Goal: Contribute content: Add original content to the website for others to see

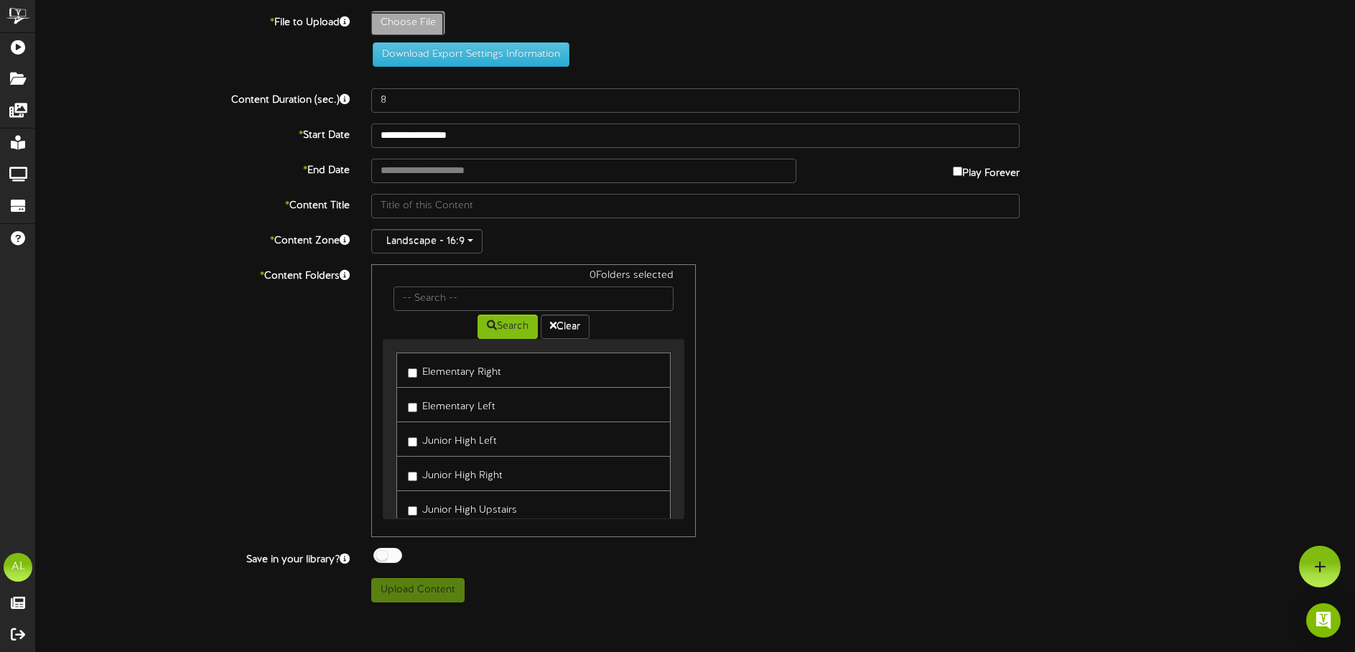
type input "**********"
type input "F25-Book-Fair-Invite-Urgent-Social-Post"
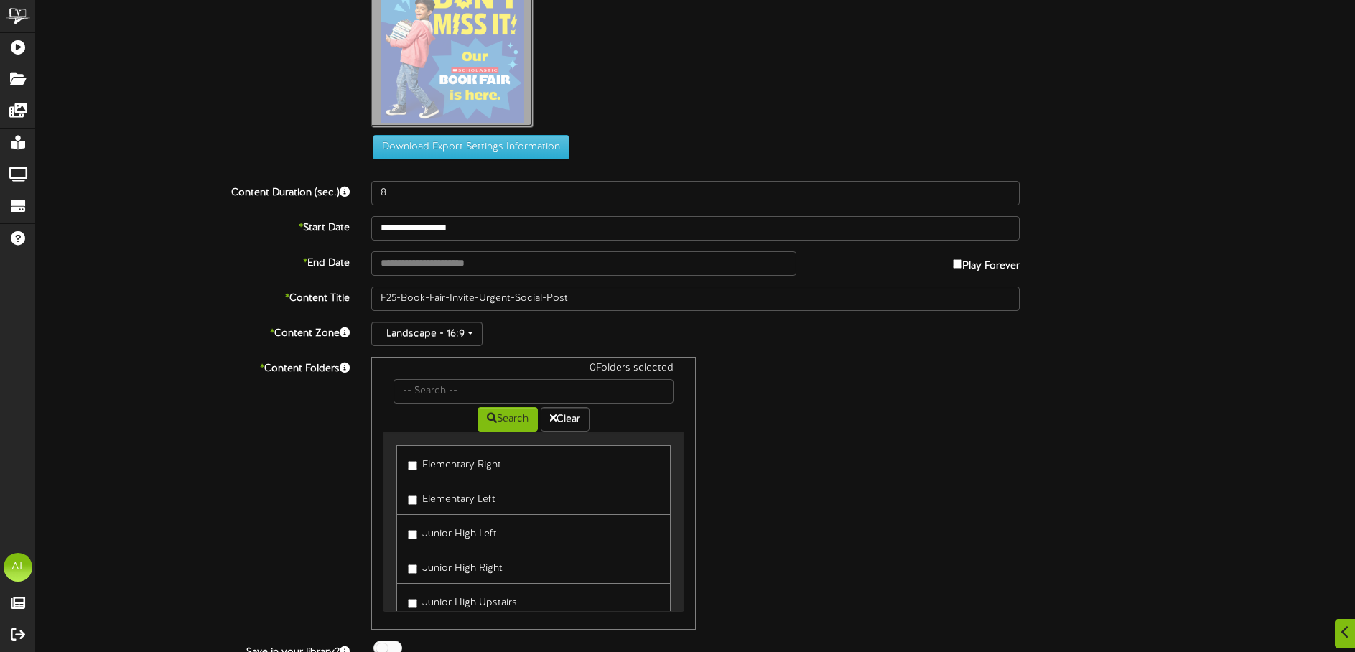
scroll to position [105, 0]
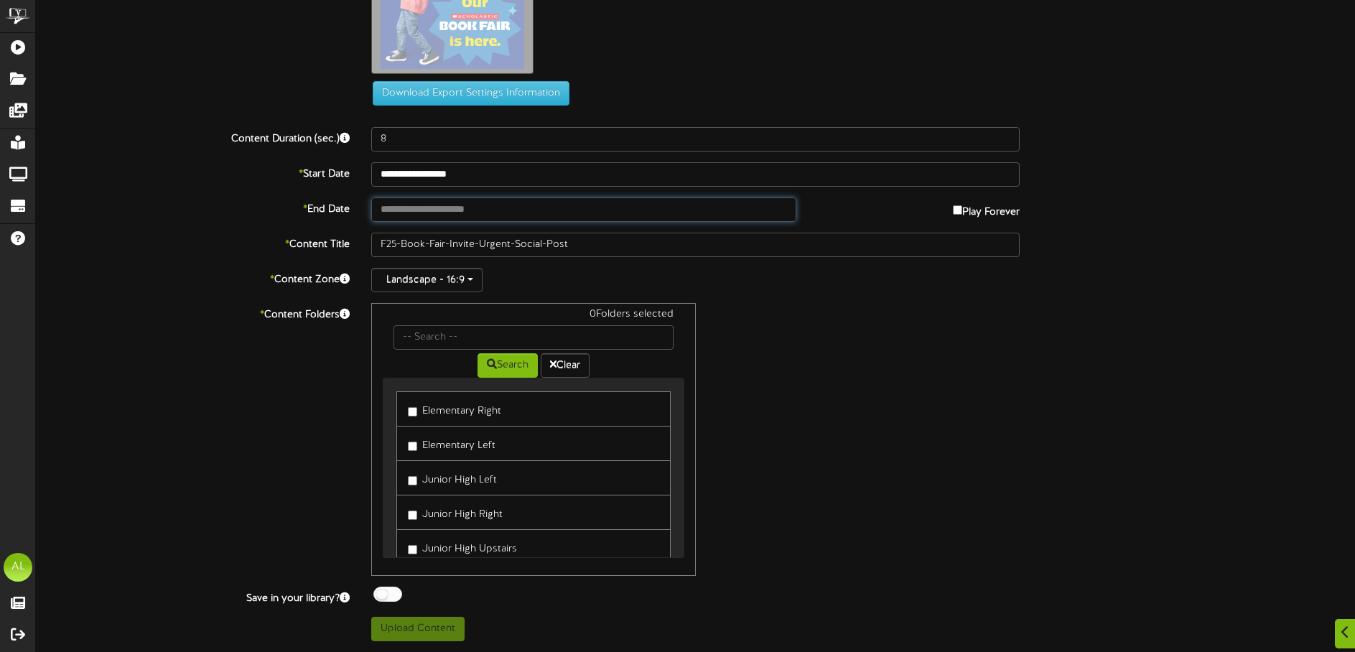
click at [465, 213] on input "text" at bounding box center [583, 209] width 425 height 24
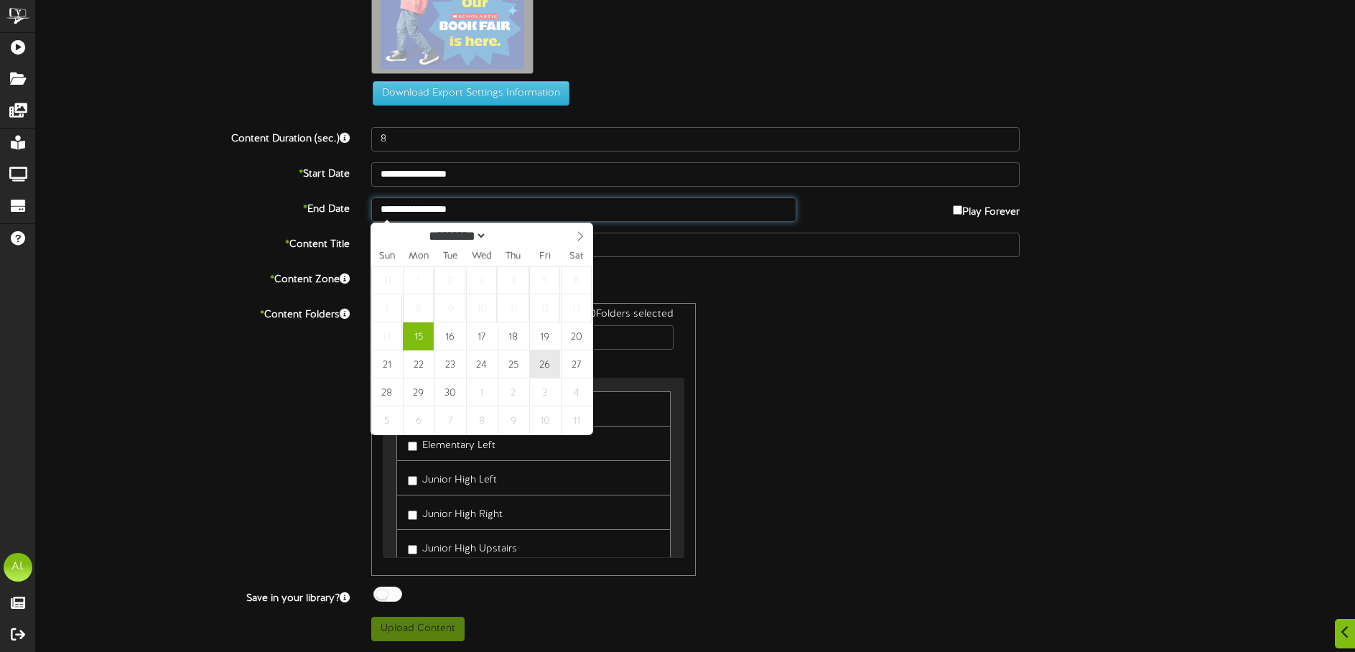
type input "**********"
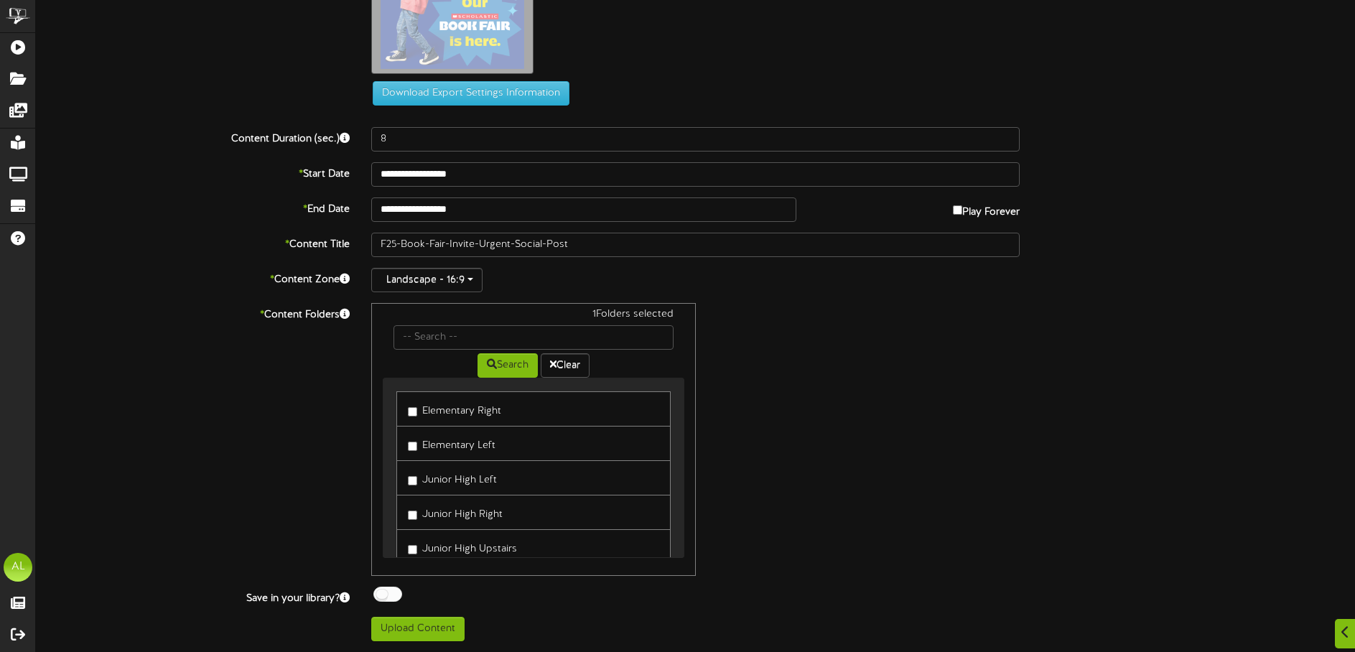
click at [407, 450] on link "Elementary Left" at bounding box center [533, 443] width 274 height 35
click at [411, 452] on label "Elementary Left" at bounding box center [452, 443] width 88 height 19
click at [413, 635] on button "Upload Content" at bounding box center [417, 629] width 93 height 24
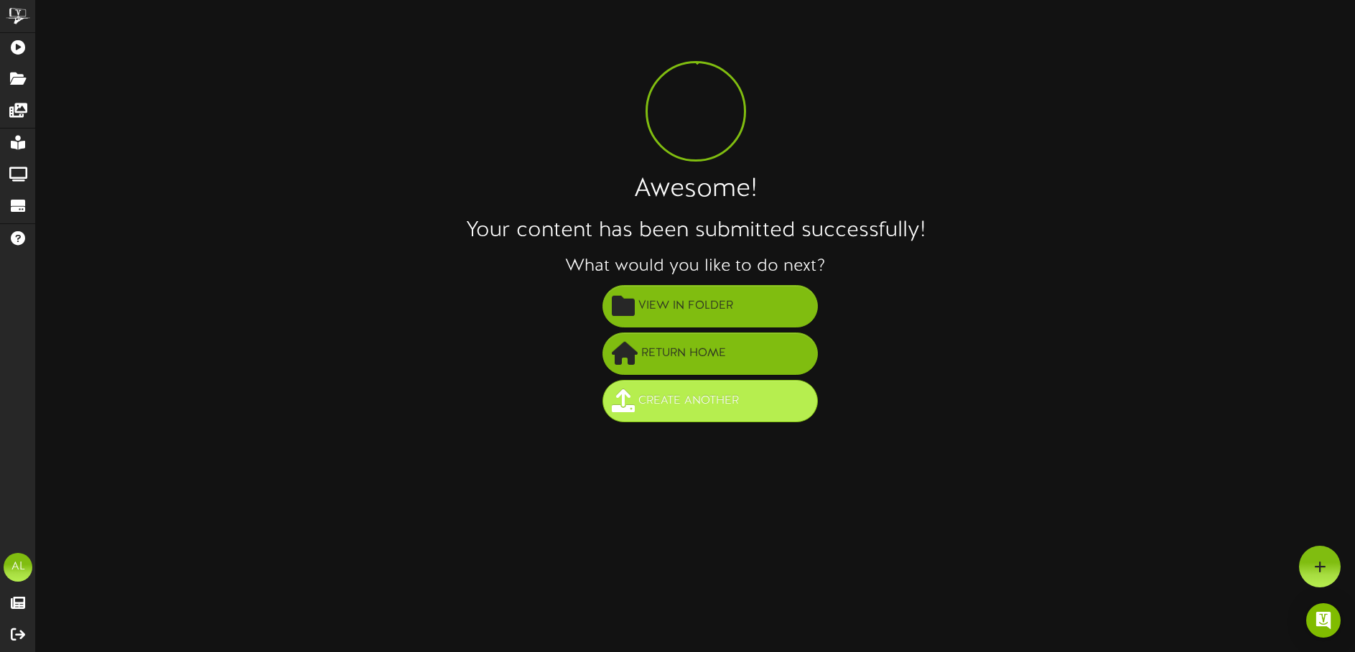
scroll to position [0, 0]
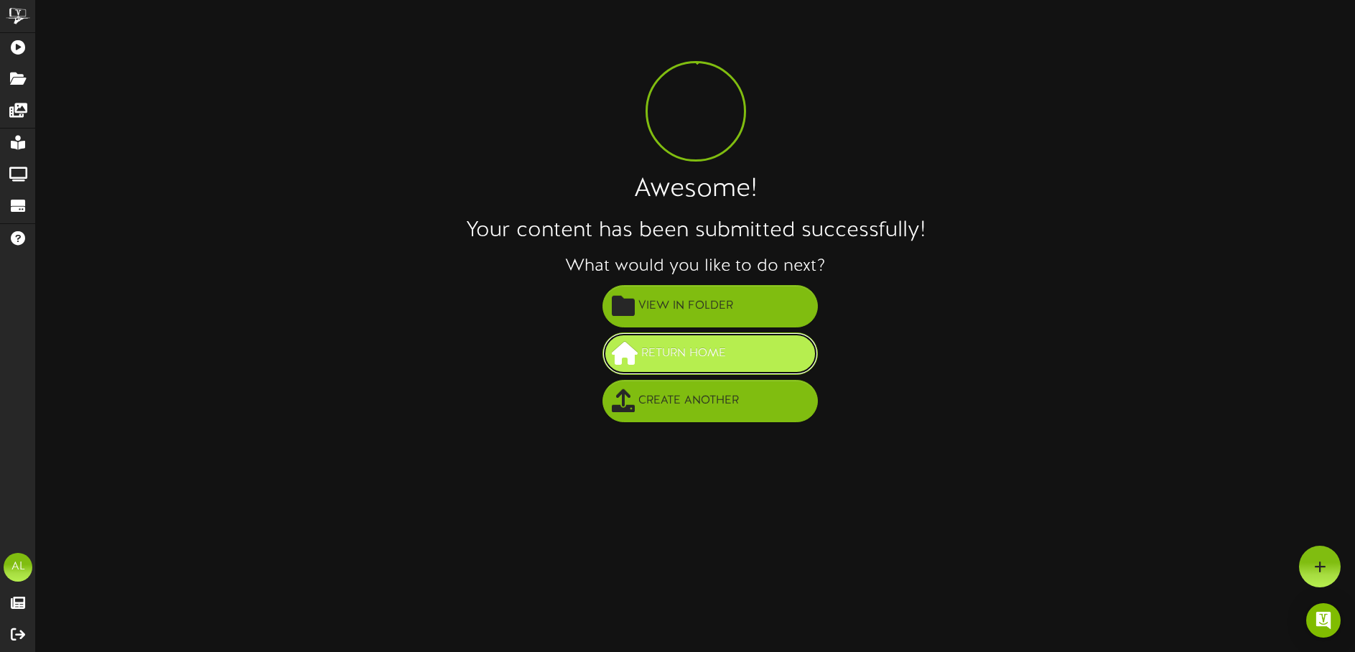
click at [681, 351] on span "Return Home" at bounding box center [684, 354] width 92 height 24
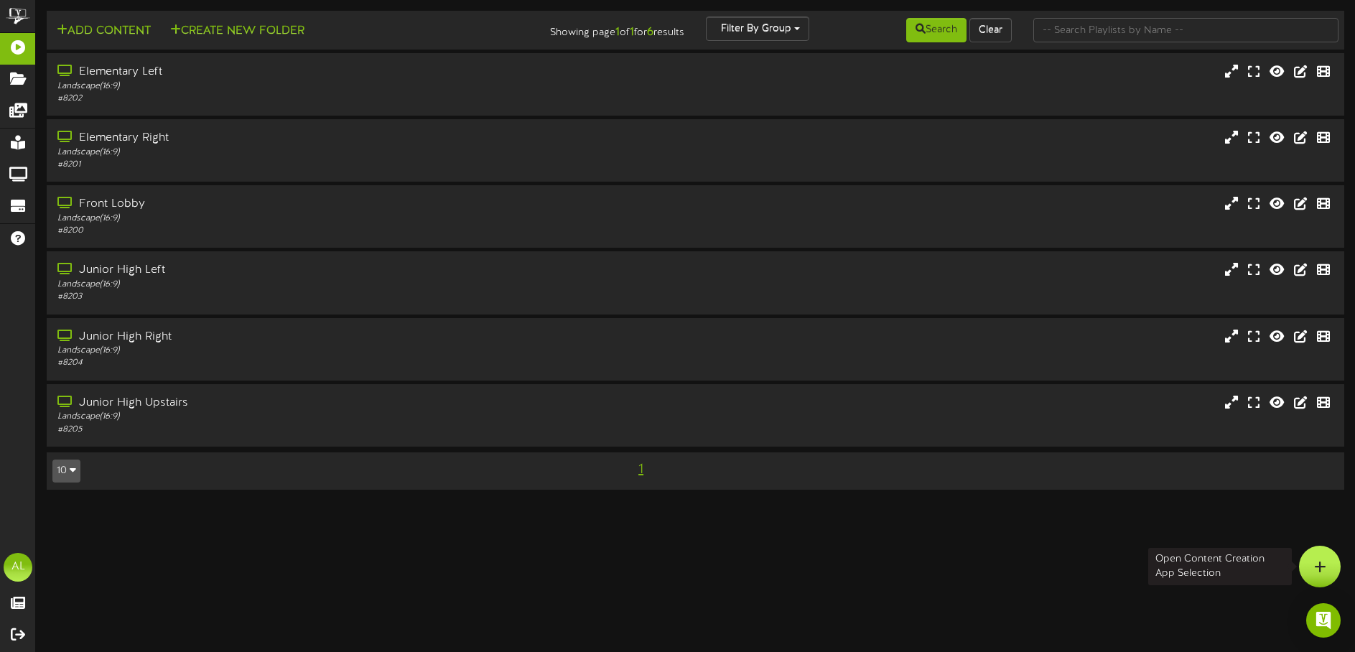
click at [1314, 579] on div at bounding box center [1320, 567] width 42 height 42
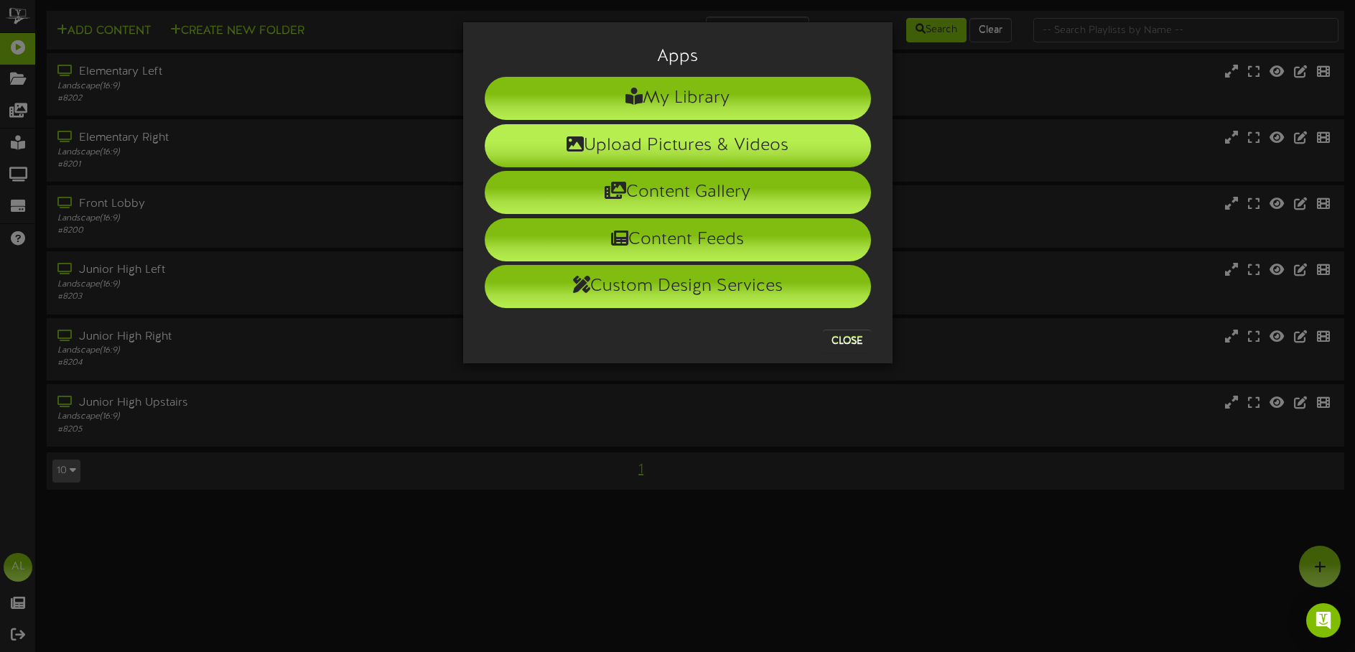
click at [676, 148] on li "Upload Pictures & Videos" at bounding box center [678, 145] width 386 height 43
